Goal: Task Accomplishment & Management: Manage account settings

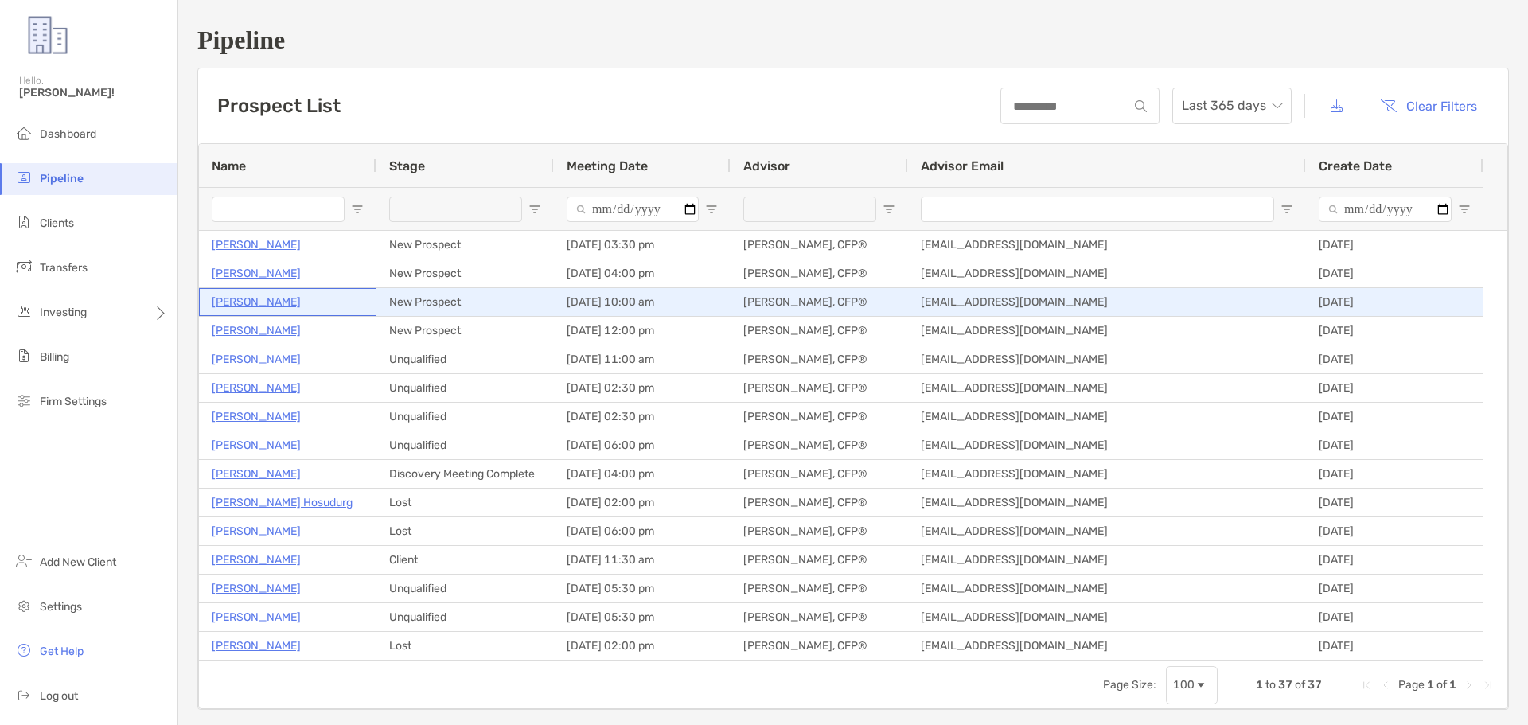
click at [253, 307] on p "Kevin Winnie" at bounding box center [256, 302] width 89 height 20
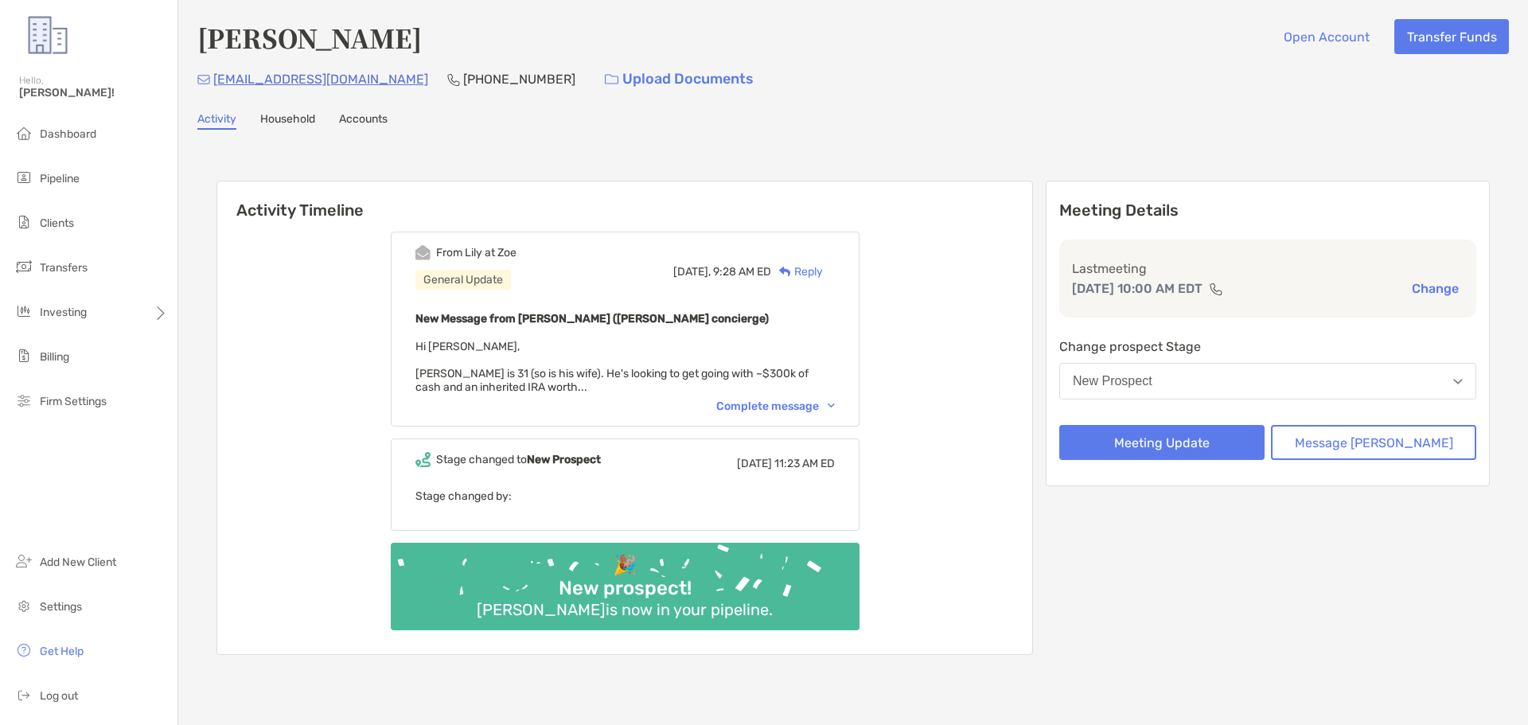
click at [798, 407] on div "Complete message" at bounding box center [775, 407] width 119 height 14
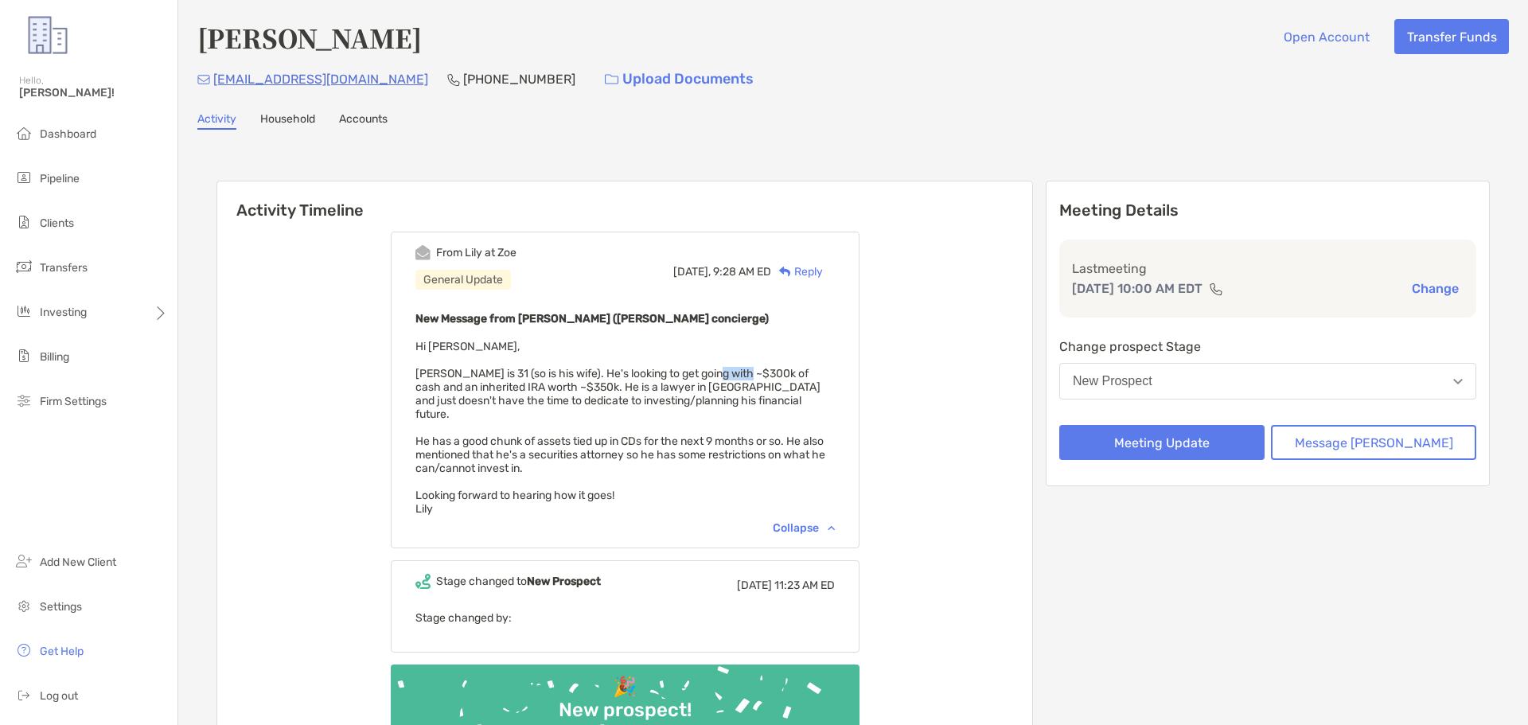
drag, startPoint x: 730, startPoint y: 377, endPoint x: 768, endPoint y: 376, distance: 38.2
click at [768, 376] on span "Hi Paul, Kevin is 31 (so is his wife). He's looking to get going with ~$300k of…" at bounding box center [621, 428] width 410 height 176
drag, startPoint x: 556, startPoint y: 385, endPoint x: 584, endPoint y: 386, distance: 27.9
click at [584, 386] on span "Hi Paul, Kevin is 31 (so is his wife). He's looking to get going with ~$300k of…" at bounding box center [621, 428] width 410 height 176
click at [1236, 384] on button "New Prospect" at bounding box center [1268, 381] width 417 height 37
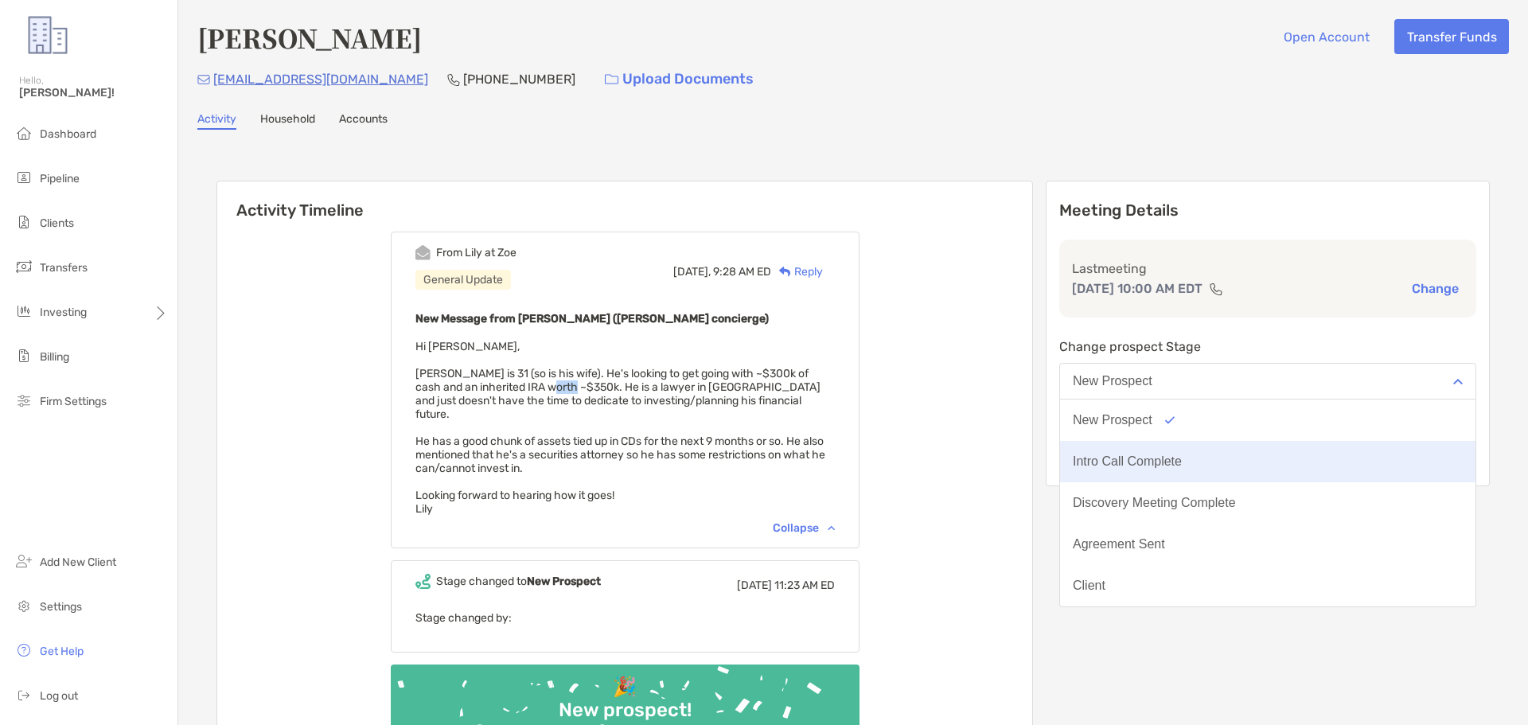
click at [1211, 452] on button "Intro Call Complete" at bounding box center [1268, 461] width 416 height 41
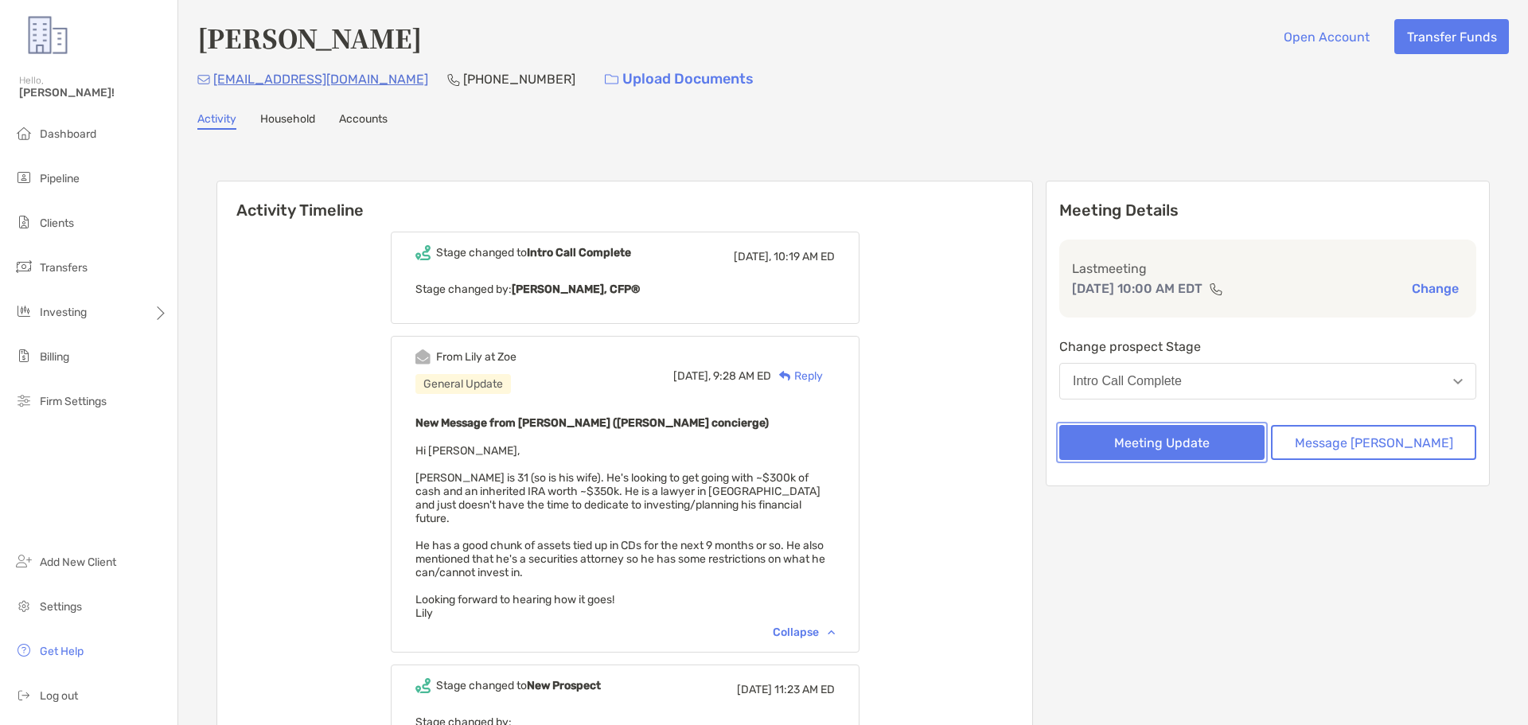
click at [1212, 434] on button "Meeting Update" at bounding box center [1162, 442] width 205 height 35
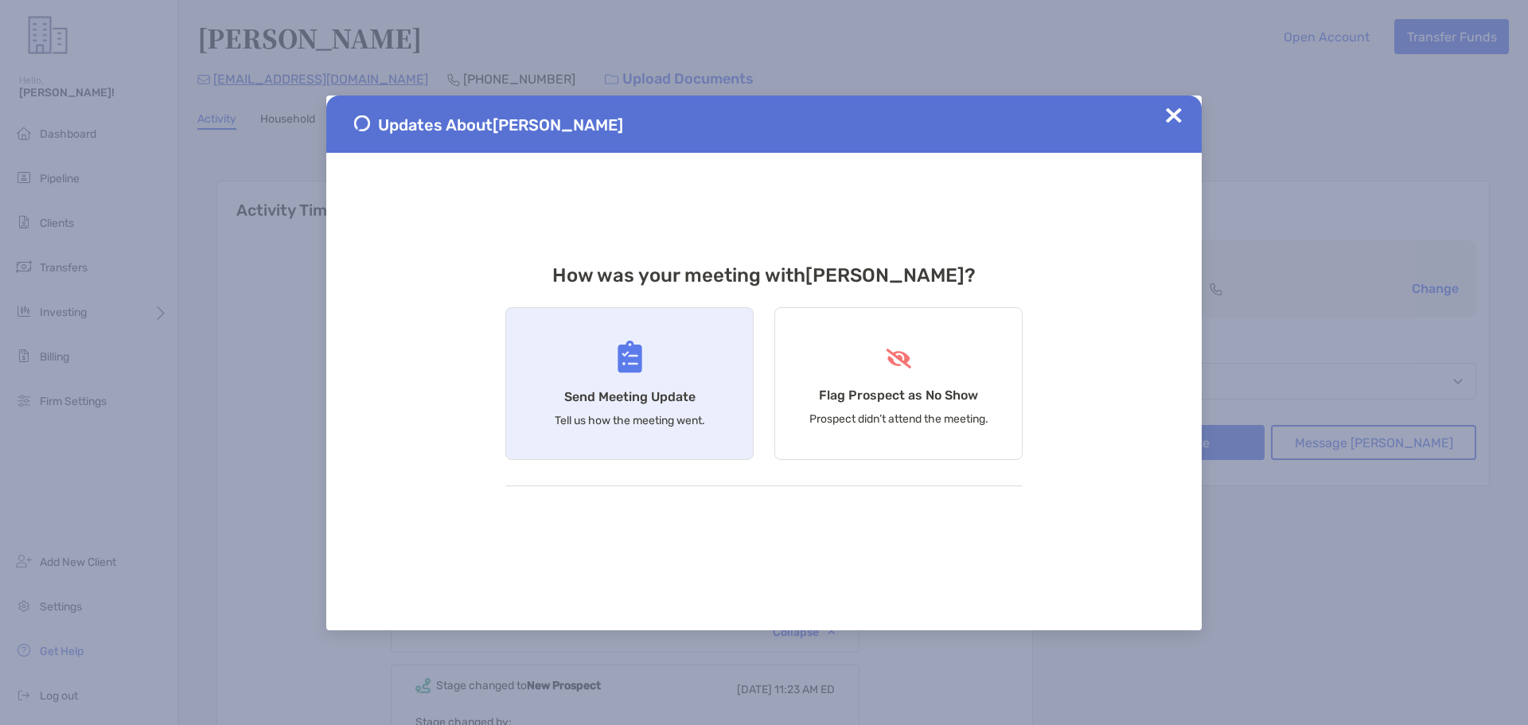
click at [543, 350] on div "Send Meeting Update Tell us how the meeting went." at bounding box center [629, 383] width 248 height 153
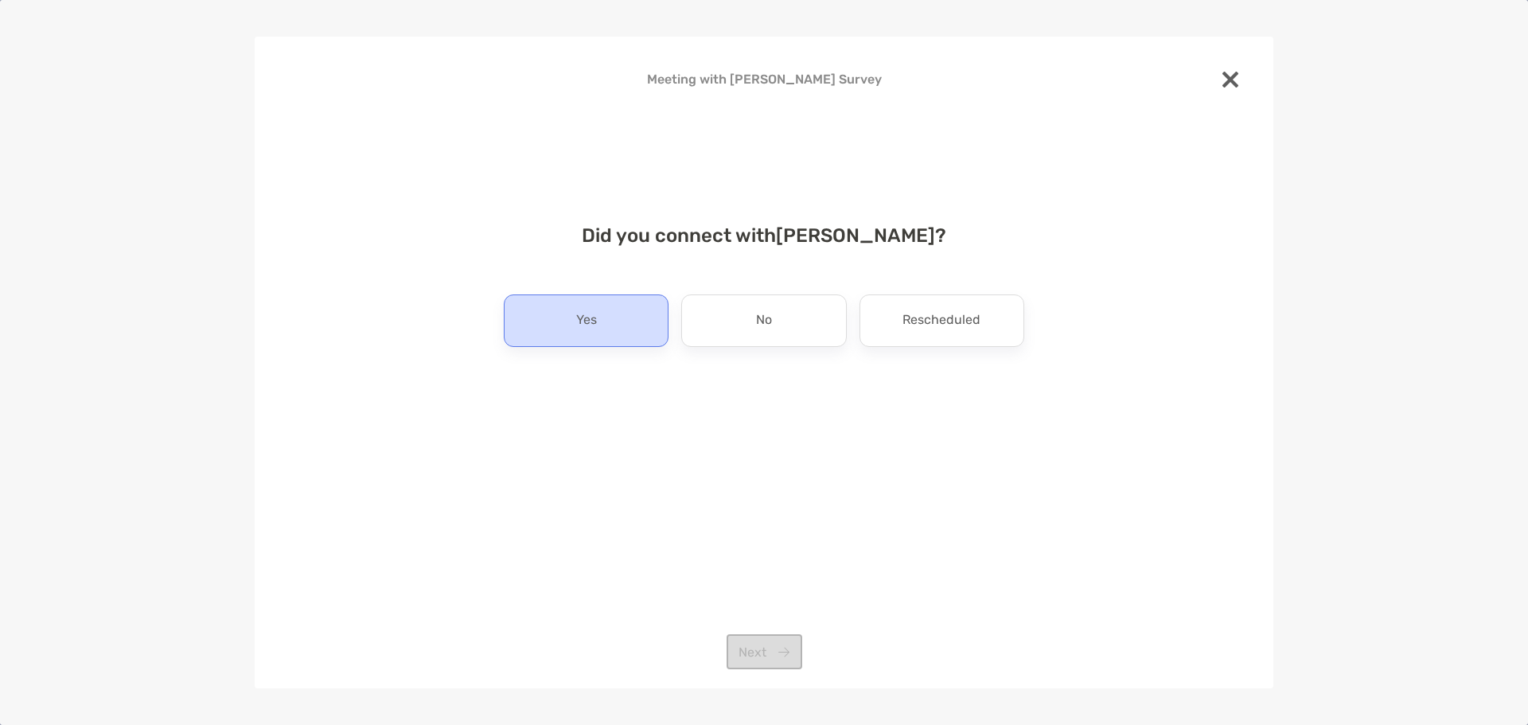
click at [580, 322] on p "Yes" at bounding box center [586, 320] width 21 height 25
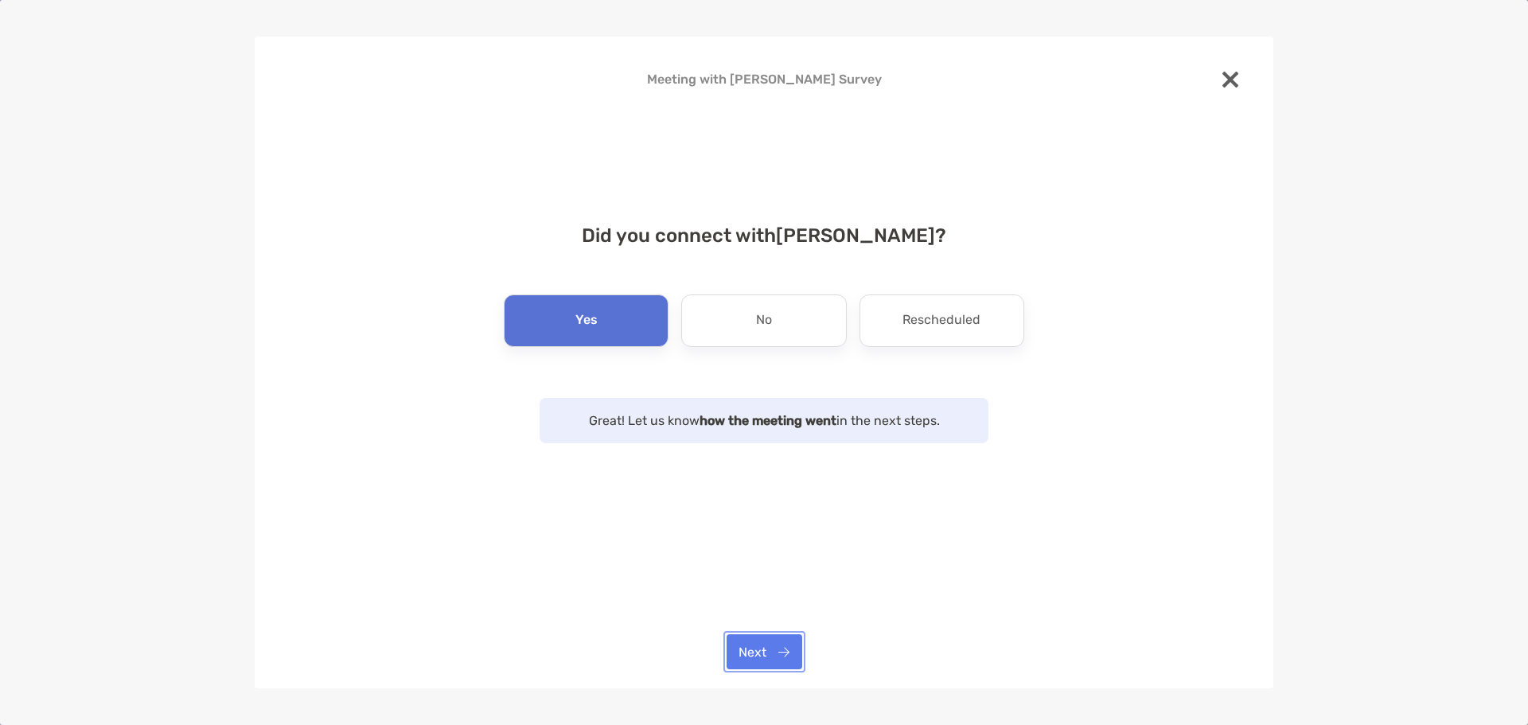
click at [755, 642] on button "Next" at bounding box center [765, 651] width 76 height 35
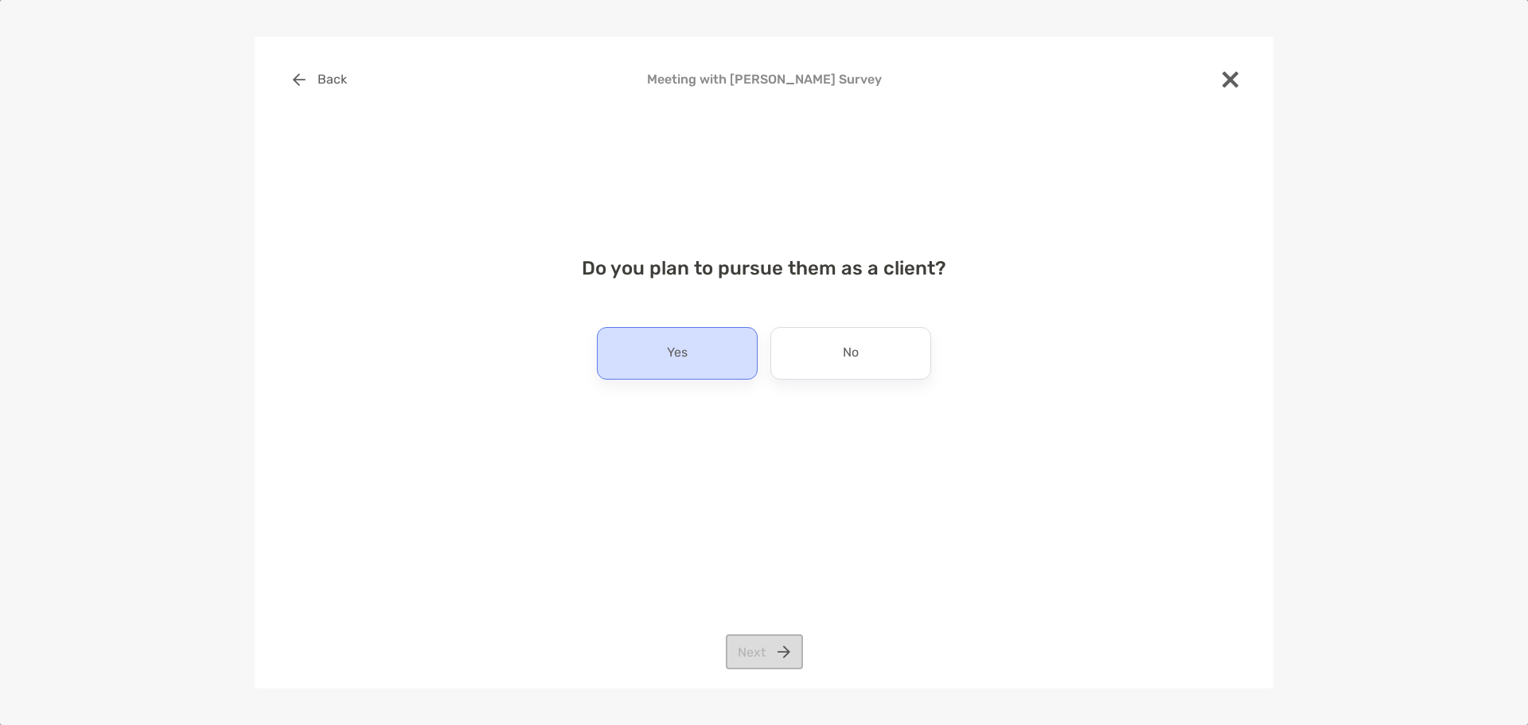
click at [657, 343] on div "Yes" at bounding box center [677, 353] width 161 height 53
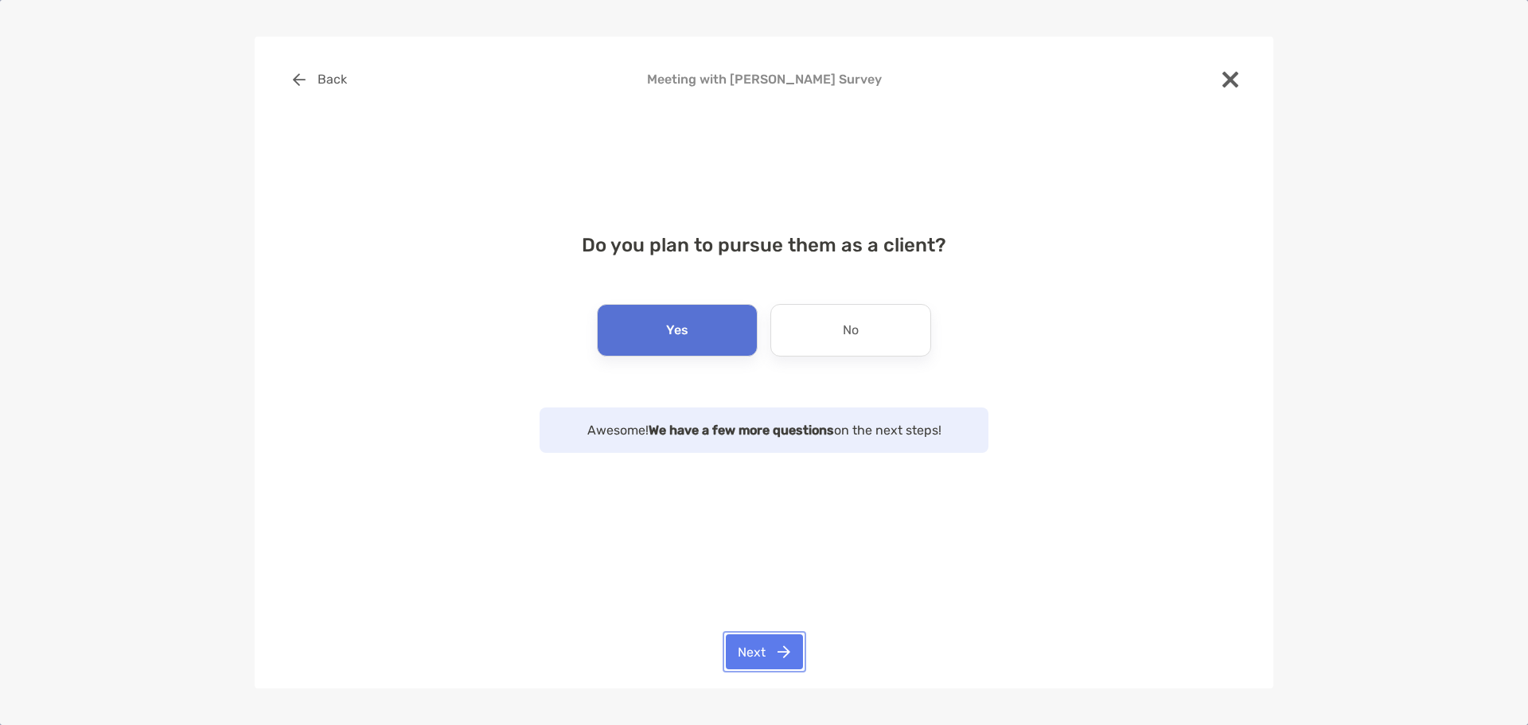
click at [761, 634] on button "Next" at bounding box center [764, 651] width 77 height 35
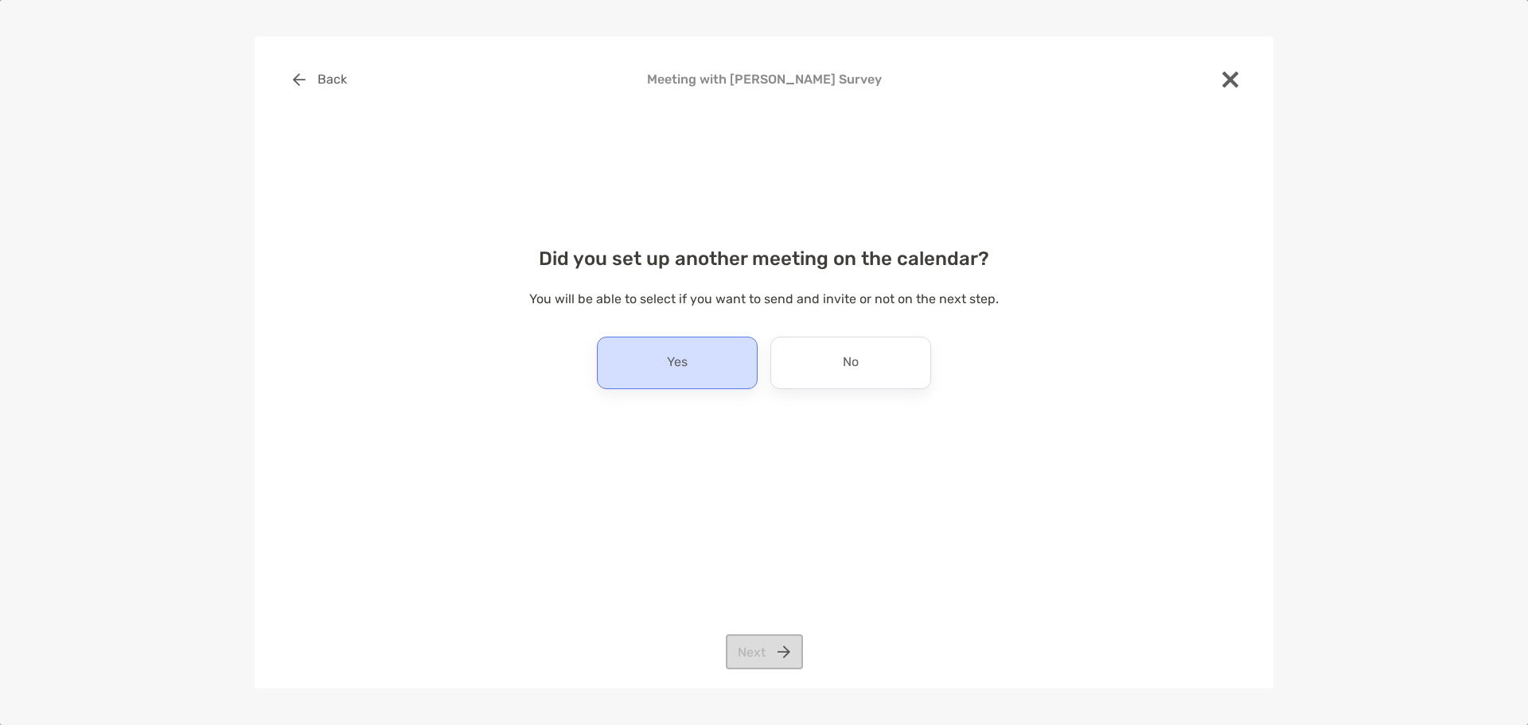
click at [706, 361] on div "Yes" at bounding box center [677, 363] width 161 height 53
click at [755, 626] on div "Back Meeting with Kevin Winnie Survey Did you set up another meeting on the cal…" at bounding box center [764, 363] width 1019 height 653
click at [765, 642] on button "Next" at bounding box center [764, 651] width 77 height 35
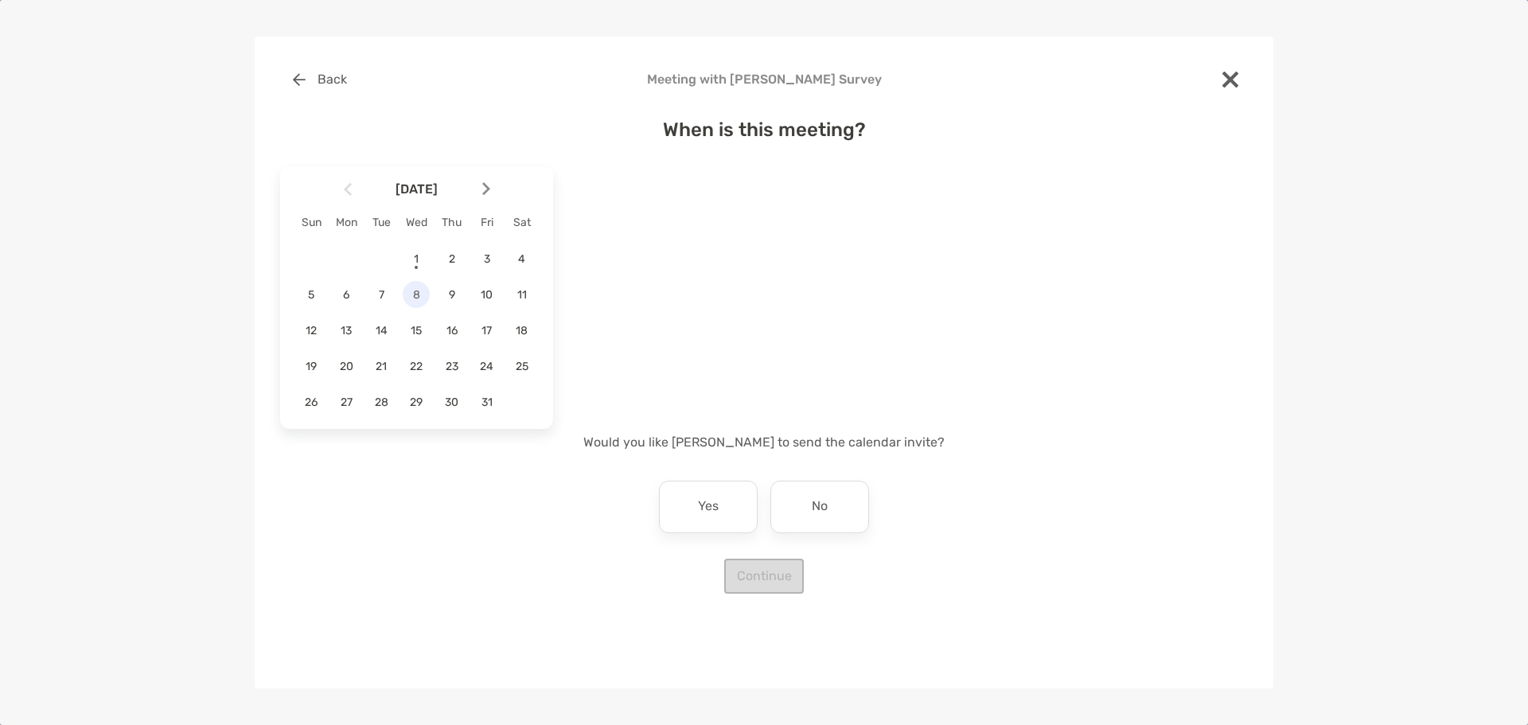
click at [423, 296] on span "8" at bounding box center [416, 295] width 27 height 14
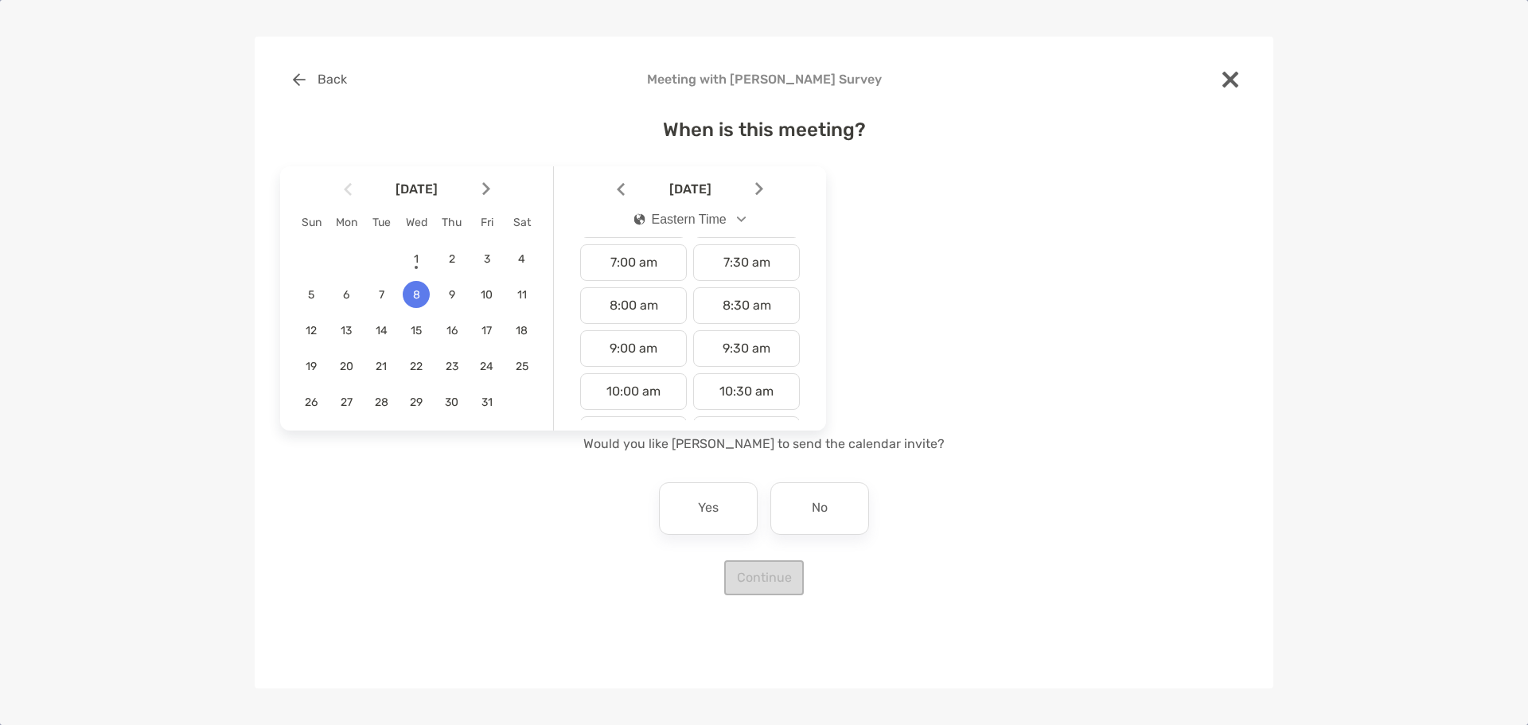
scroll to position [318, 0]
click at [645, 363] on div "10:00 am" at bounding box center [633, 367] width 107 height 37
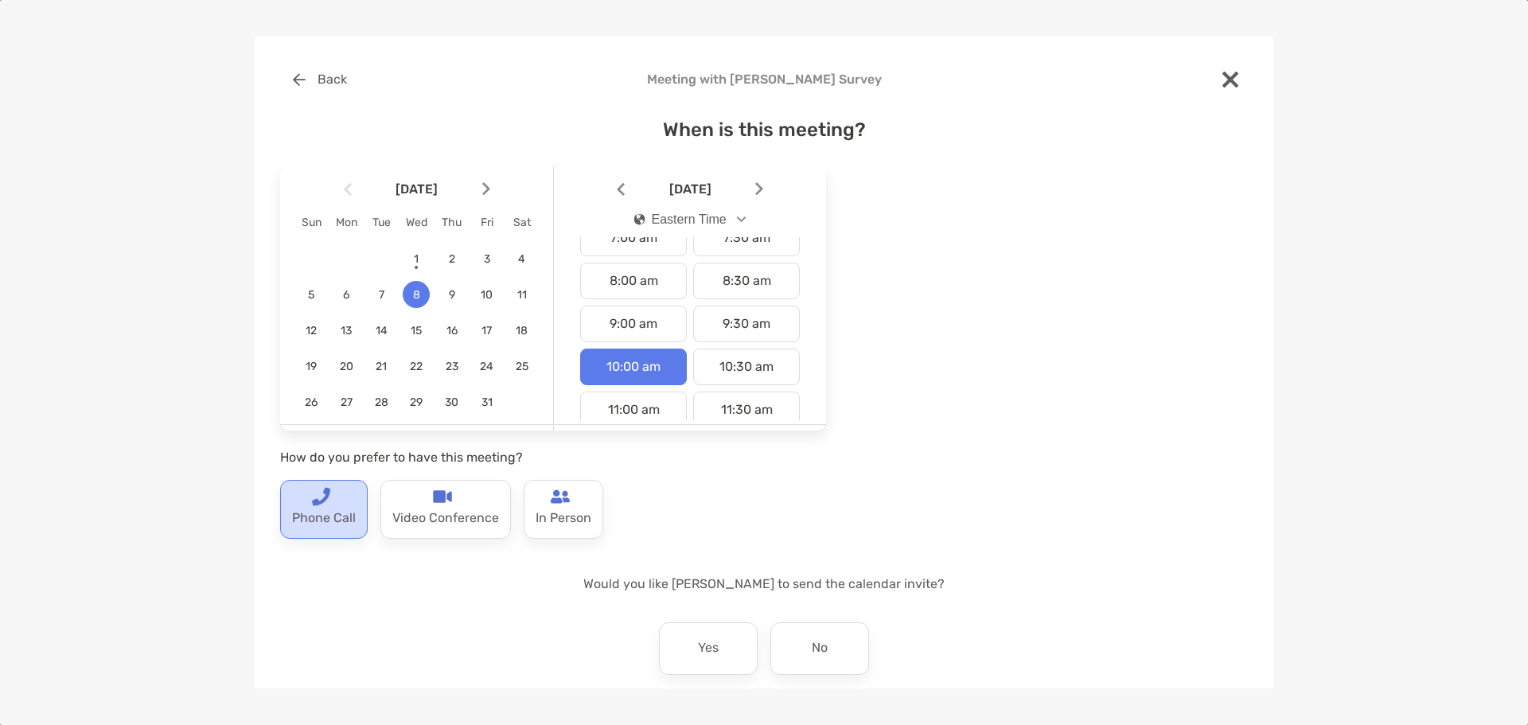
click at [352, 511] on p "Phone Call" at bounding box center [324, 518] width 64 height 25
click at [818, 654] on p "No" at bounding box center [820, 648] width 16 height 25
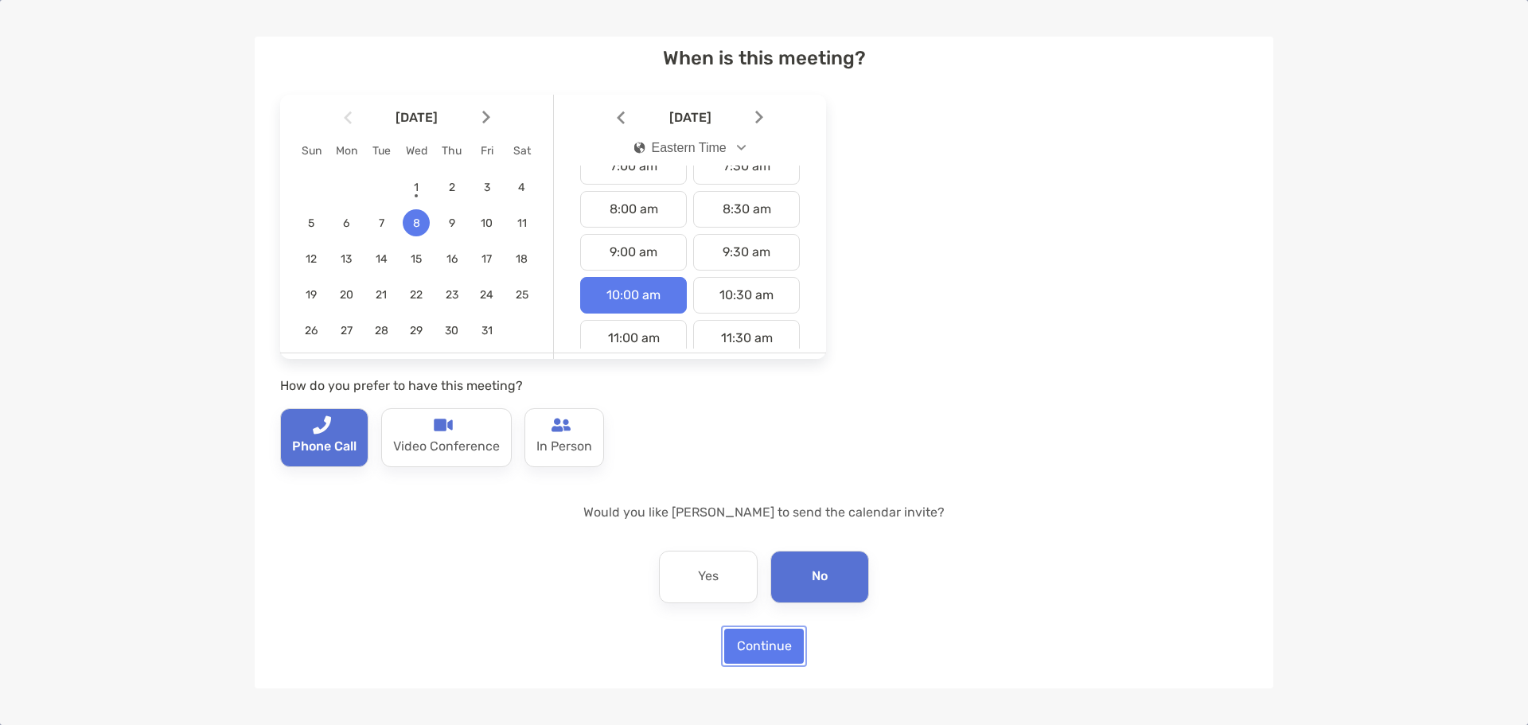
click at [735, 644] on button "Continue" at bounding box center [764, 646] width 80 height 35
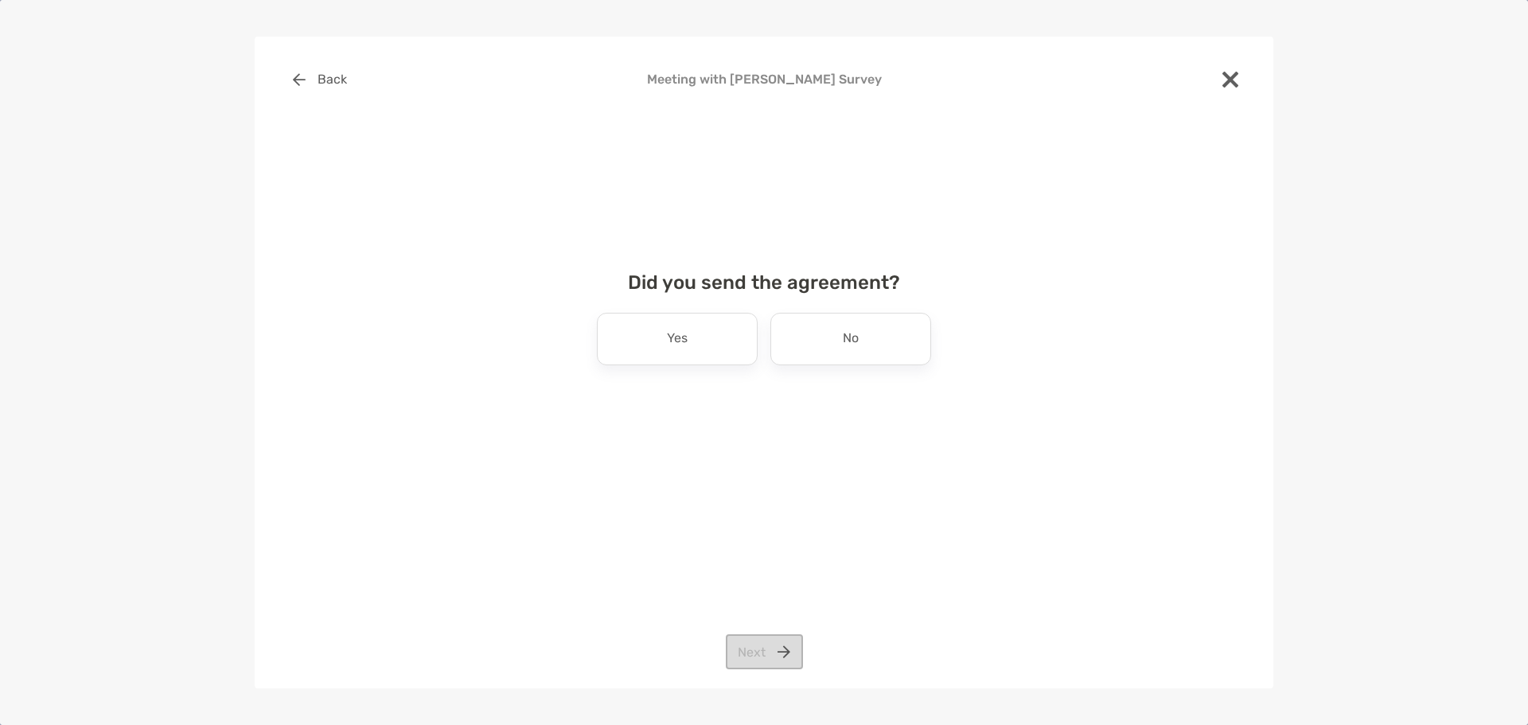
drag, startPoint x: 678, startPoint y: 359, endPoint x: 911, endPoint y: 377, distance: 234.0
click at [911, 377] on div "Did you send the agreement? Yes No Next" at bounding box center [764, 334] width 968 height 164
click at [840, 330] on div "No" at bounding box center [851, 339] width 161 height 53
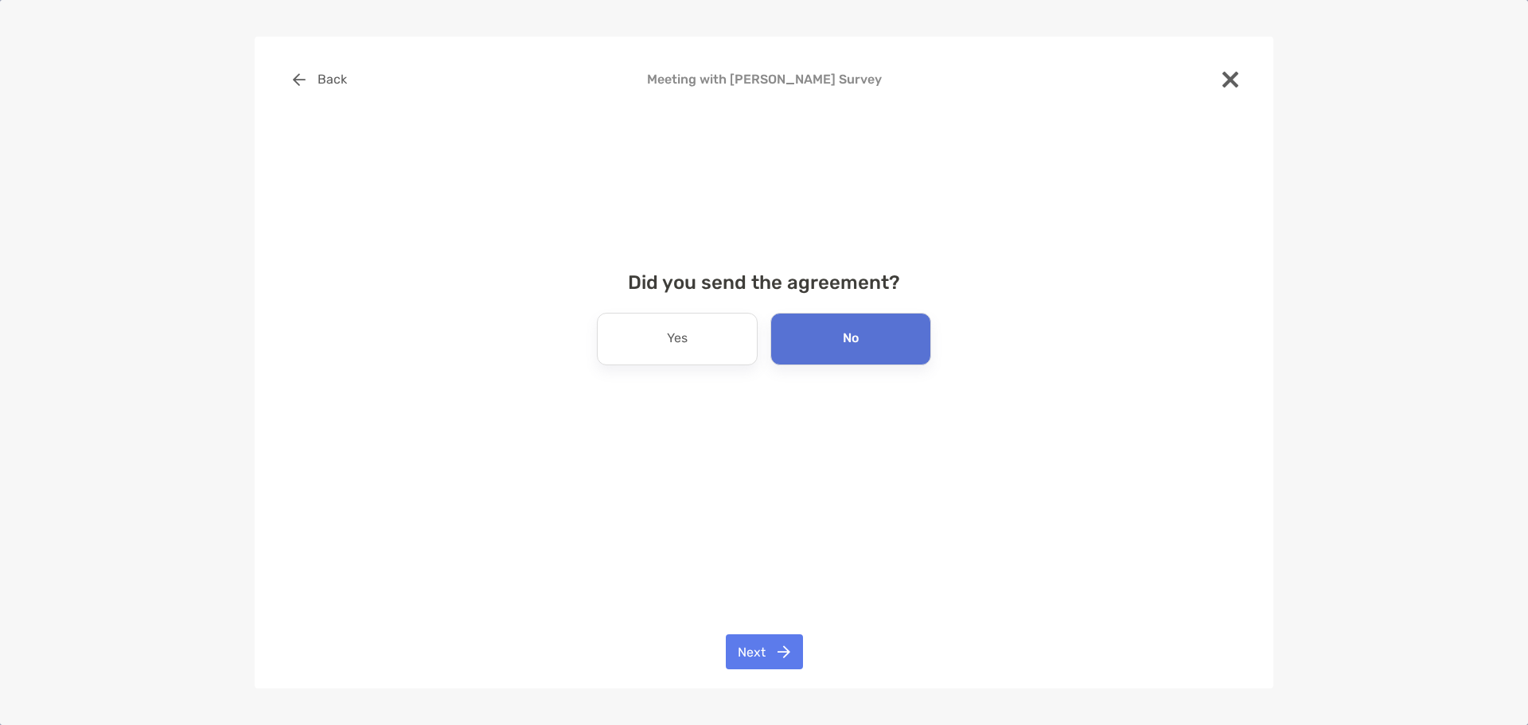
click at [774, 677] on div "Back Meeting with Kevin Winnie Survey Did you send the agreement? Yes No Next" at bounding box center [764, 363] width 1019 height 653
click at [770, 662] on button "Next" at bounding box center [764, 651] width 77 height 35
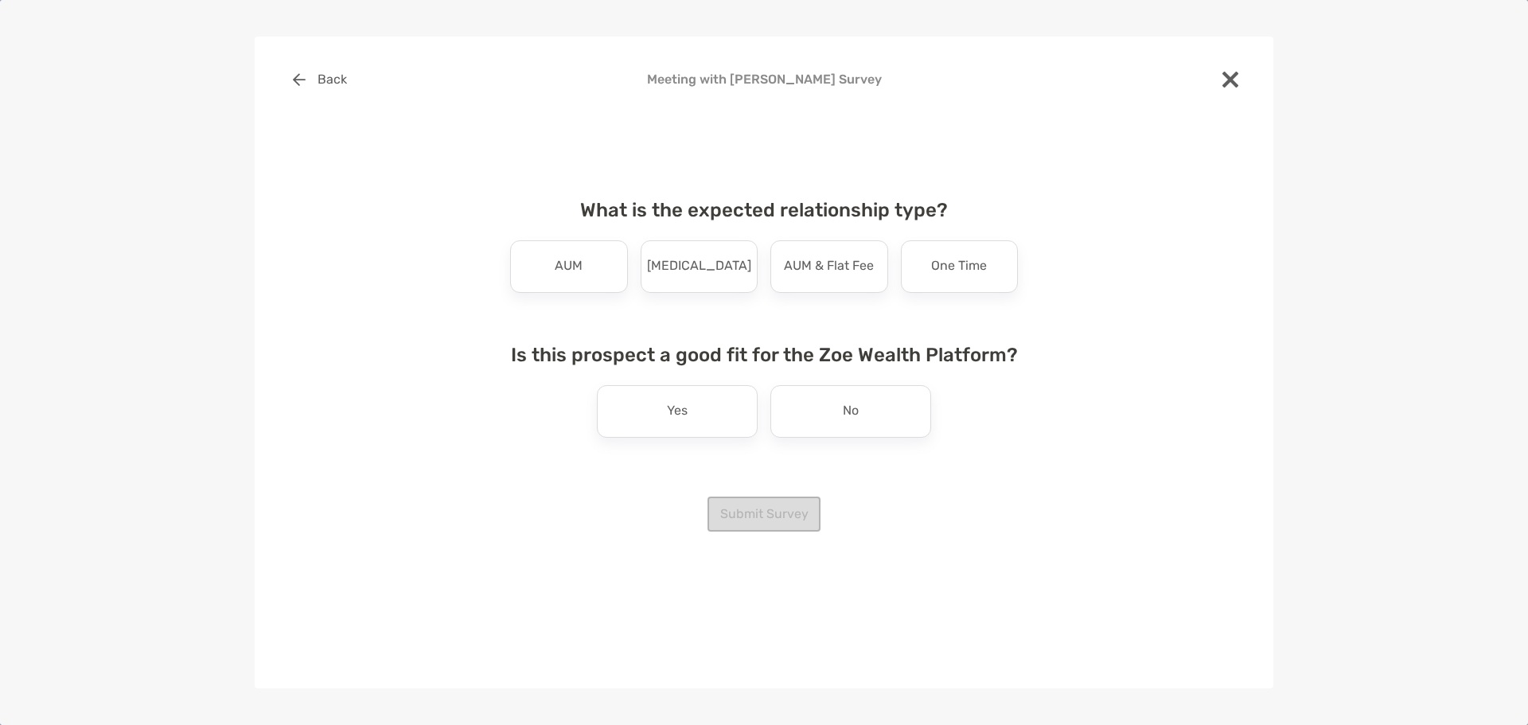
click at [609, 271] on div "AUM" at bounding box center [569, 266] width 118 height 53
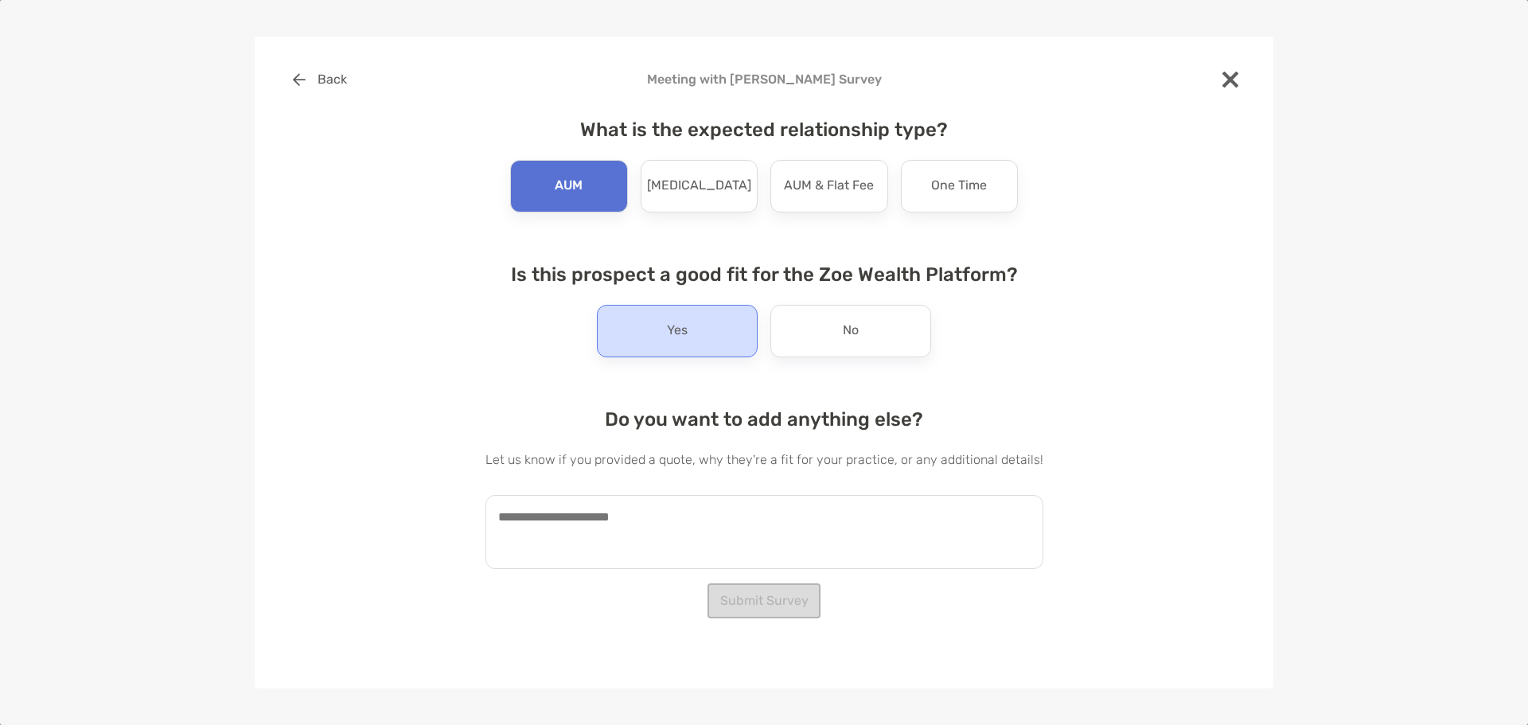
click at [679, 332] on p "Yes" at bounding box center [677, 330] width 21 height 25
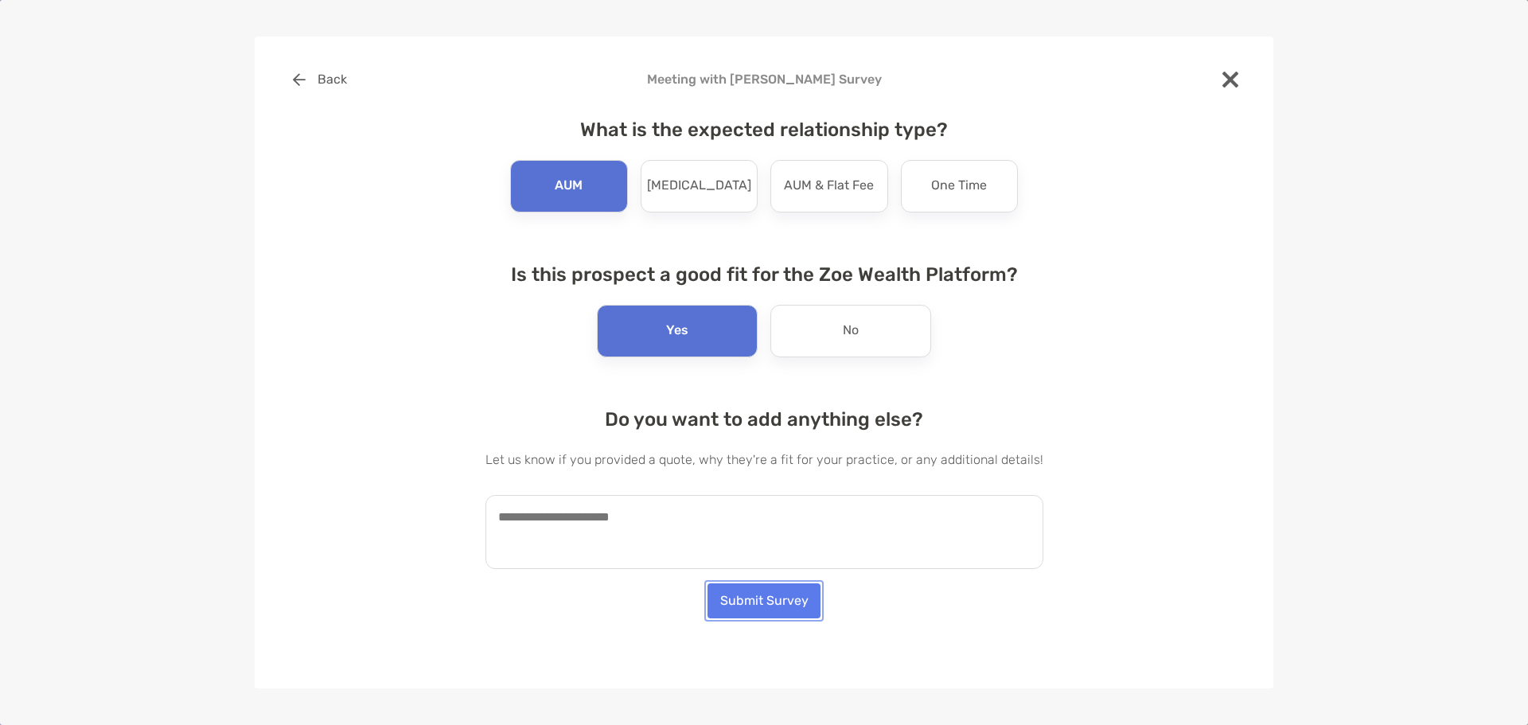
click at [758, 606] on button "Submit Survey" at bounding box center [764, 601] width 113 height 35
